Goal: Transaction & Acquisition: Purchase product/service

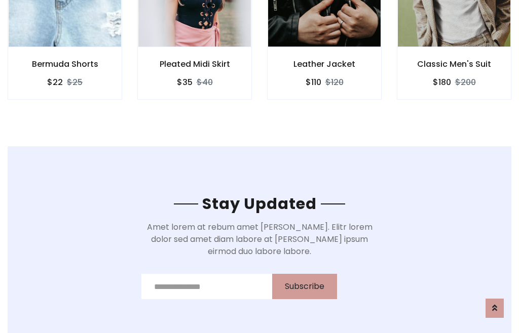
scroll to position [1526, 0]
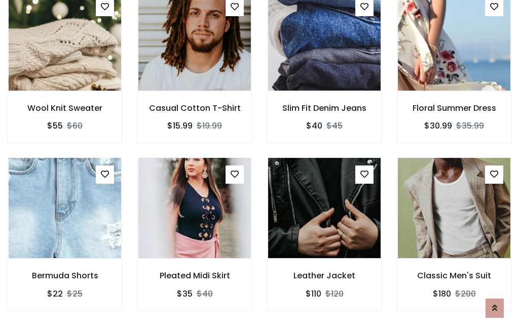
click at [259, 166] on div "Leather Jacket $110 $120" at bounding box center [324, 242] width 130 height 168
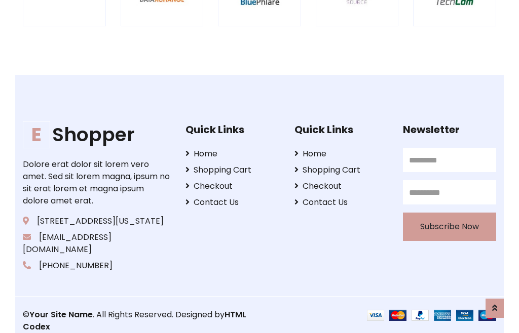
scroll to position [1929, 0]
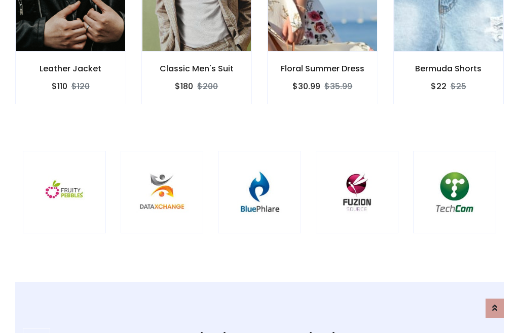
click at [259, 167] on img at bounding box center [260, 193] width 58 height 58
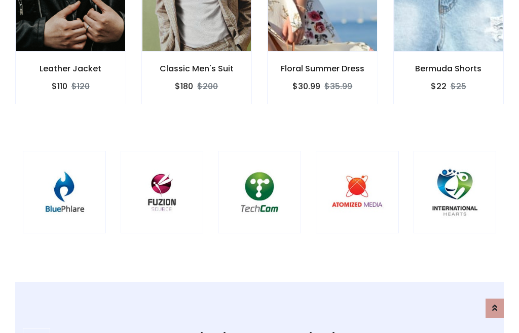
click at [259, 167] on img at bounding box center [260, 193] width 58 height 58
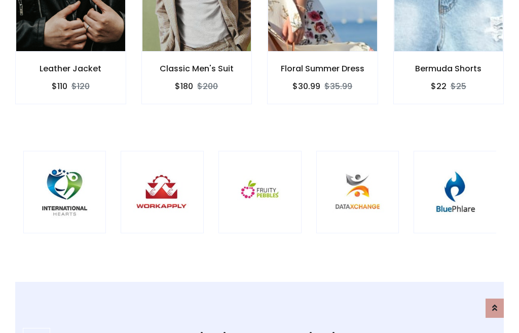
click at [259, 167] on img at bounding box center [260, 193] width 58 height 58
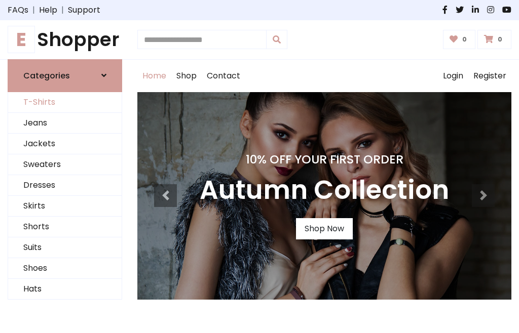
click at [65, 102] on link "T-Shirts" at bounding box center [65, 102] width 114 height 21
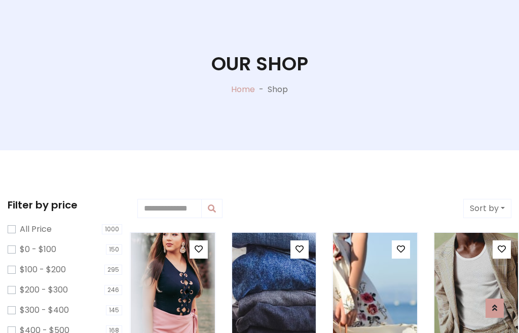
scroll to position [52, 0]
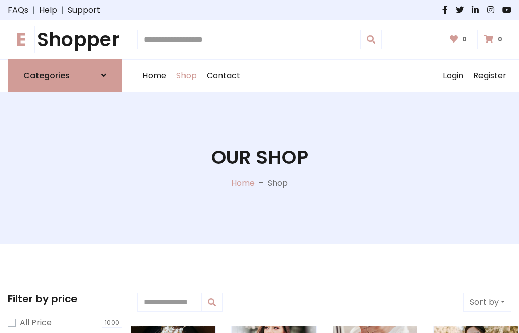
click at [65, 40] on h1 "E Shopper" at bounding box center [65, 39] width 115 height 23
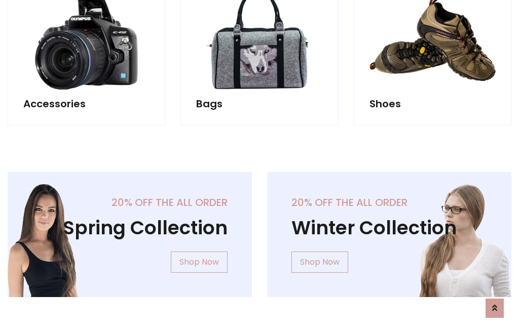
scroll to position [985, 0]
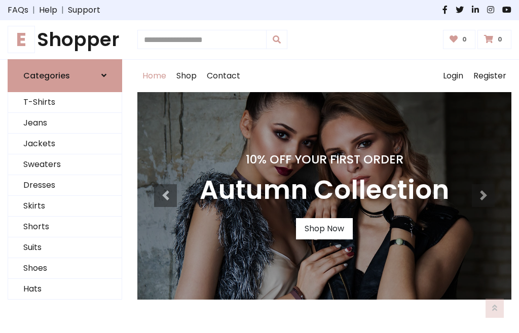
scroll to position [332, 0]
